Goal: Task Accomplishment & Management: Use online tool/utility

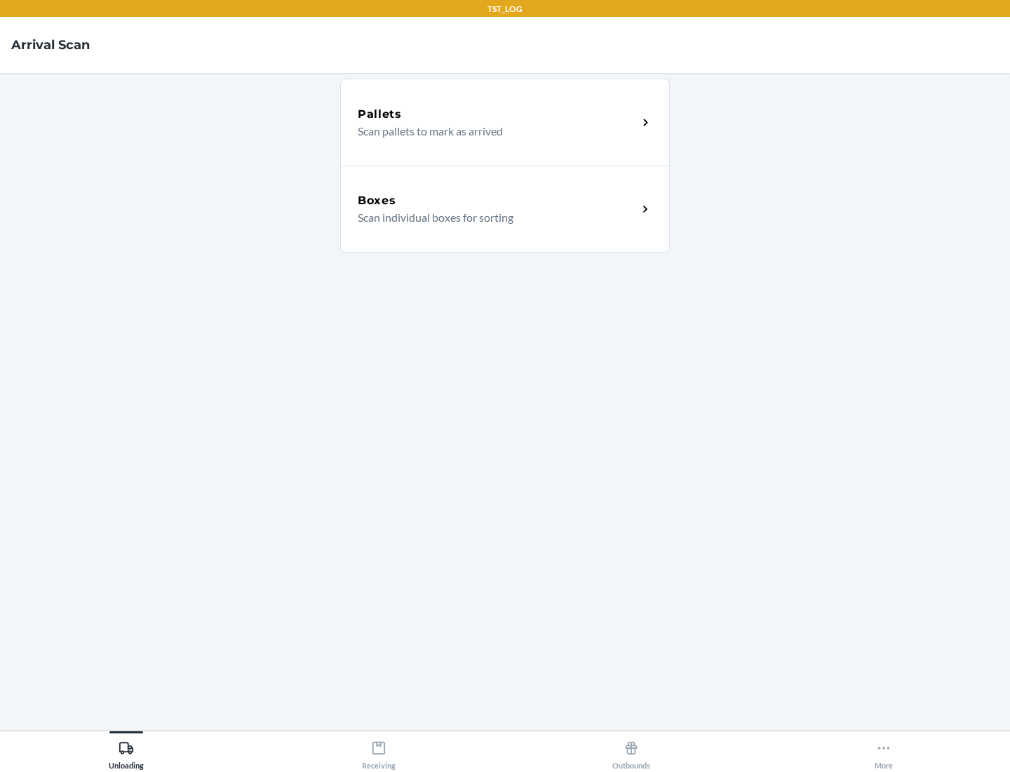
click at [497, 201] on div "Boxes" at bounding box center [498, 200] width 280 height 17
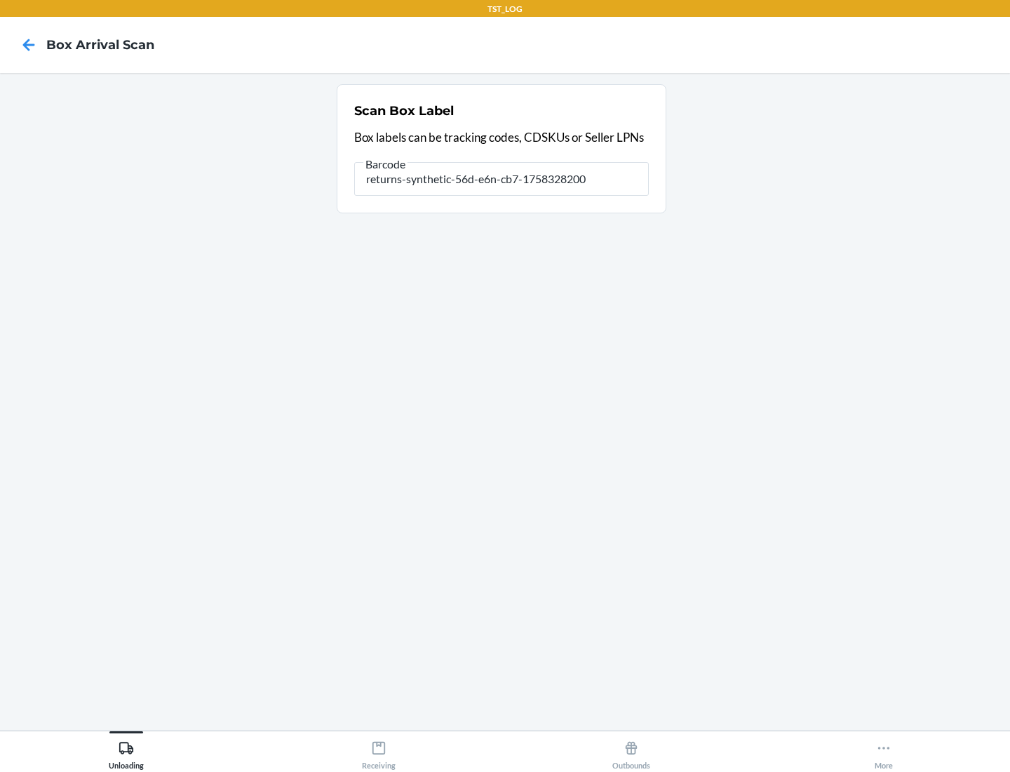
type input "returns-synthetic-56d-e6n-cb7-1758328200"
